Goal: Task Accomplishment & Management: Manage account settings

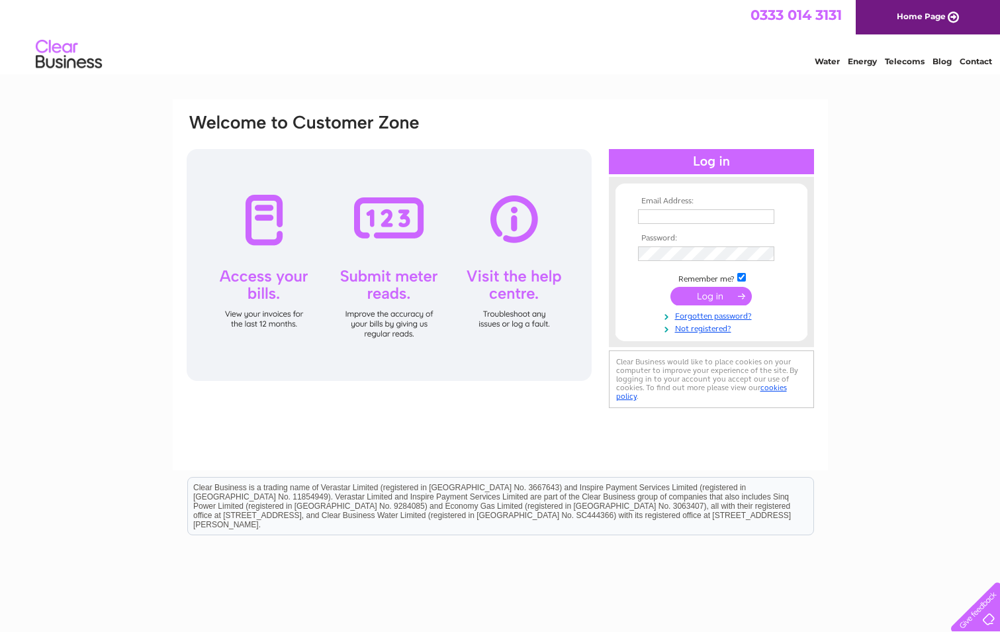
type input "utilities@vetpartners.co.uk"
click at [723, 297] on input "submit" at bounding box center [711, 296] width 81 height 19
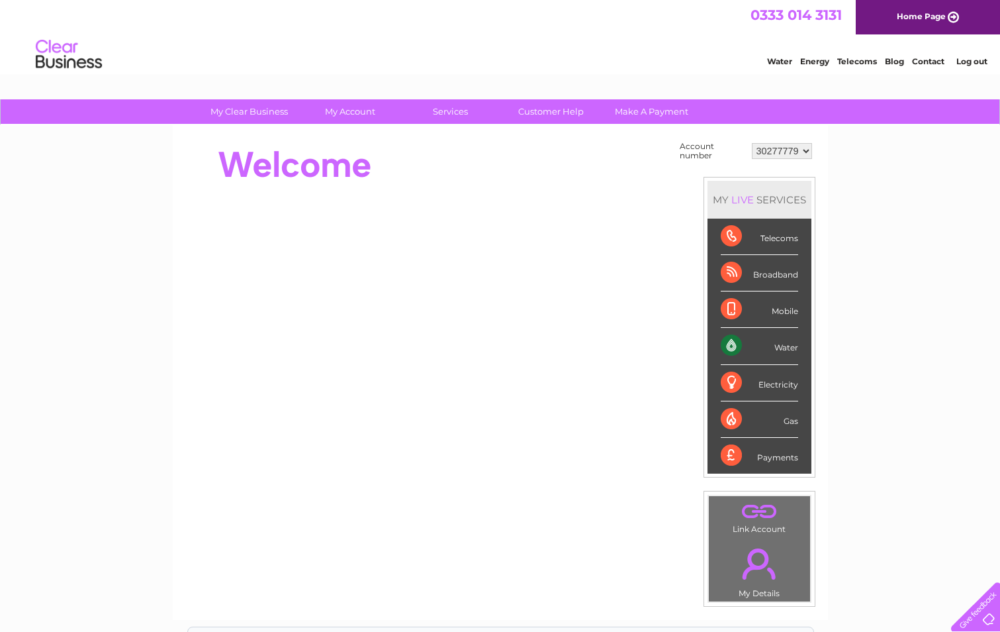
click at [806, 149] on select "30277779" at bounding box center [782, 151] width 60 height 16
click at [752, 143] on select "30277779" at bounding box center [782, 151] width 60 height 16
click at [805, 150] on select "30277779" at bounding box center [782, 151] width 60 height 16
click at [752, 143] on select "30277779" at bounding box center [782, 151] width 60 height 16
click at [774, 151] on select "30277779" at bounding box center [782, 151] width 60 height 16
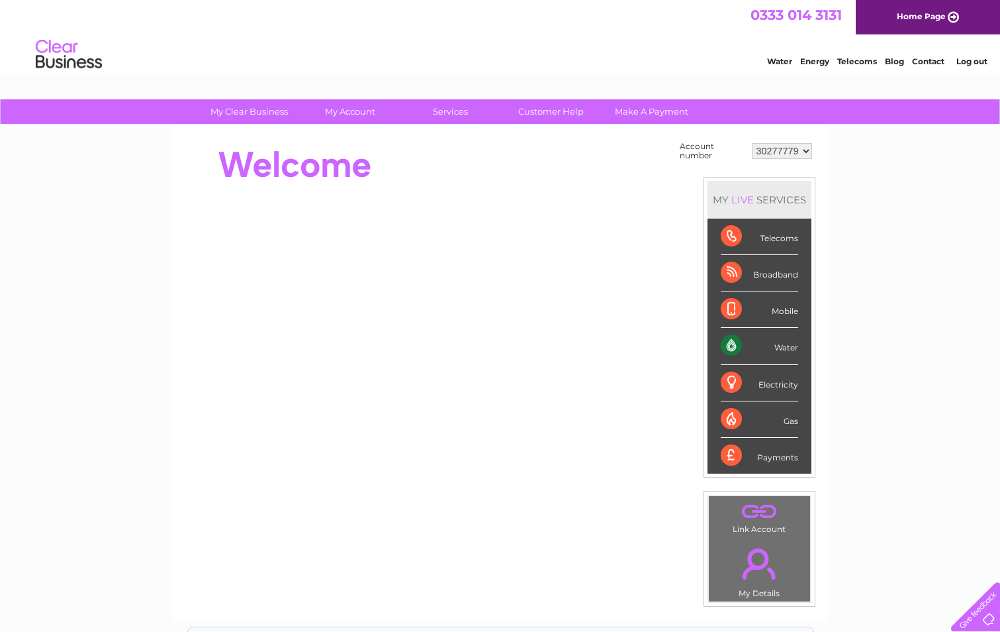
click at [769, 148] on select "30277779" at bounding box center [782, 151] width 60 height 16
click at [973, 64] on link "Log out" at bounding box center [972, 61] width 31 height 10
